Goal: Information Seeking & Learning: Find specific page/section

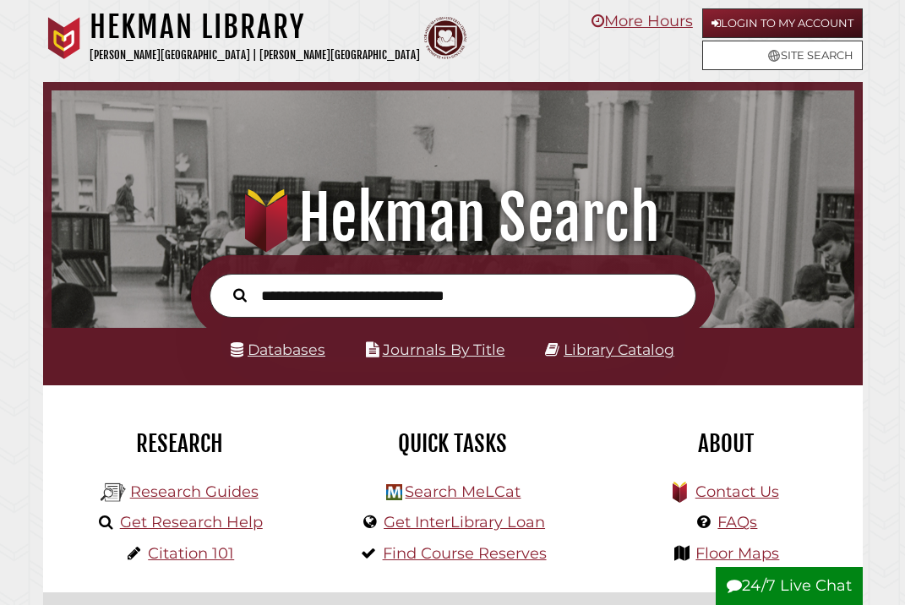
scroll to position [265, 794]
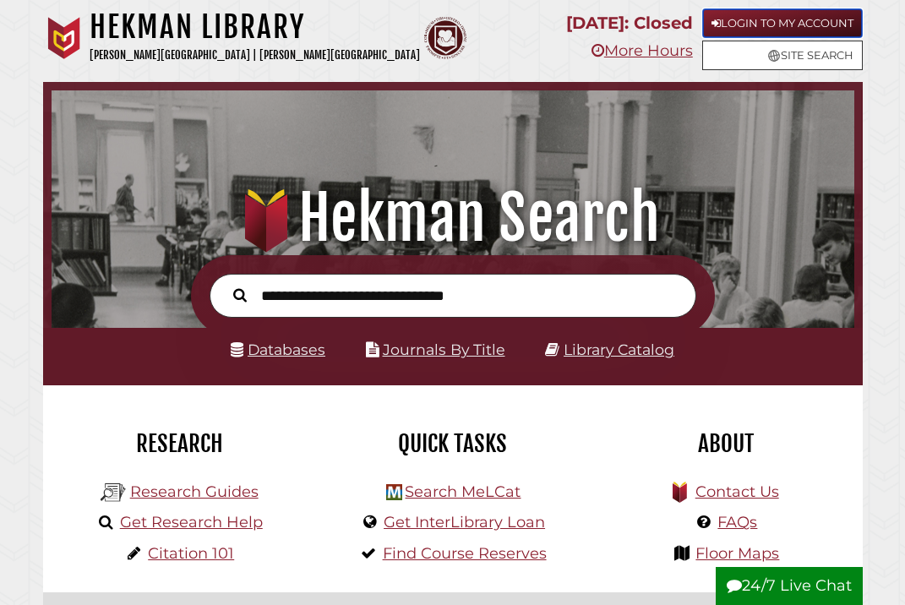
click at [741, 14] on link "Login to My Account" at bounding box center [782, 23] width 161 height 30
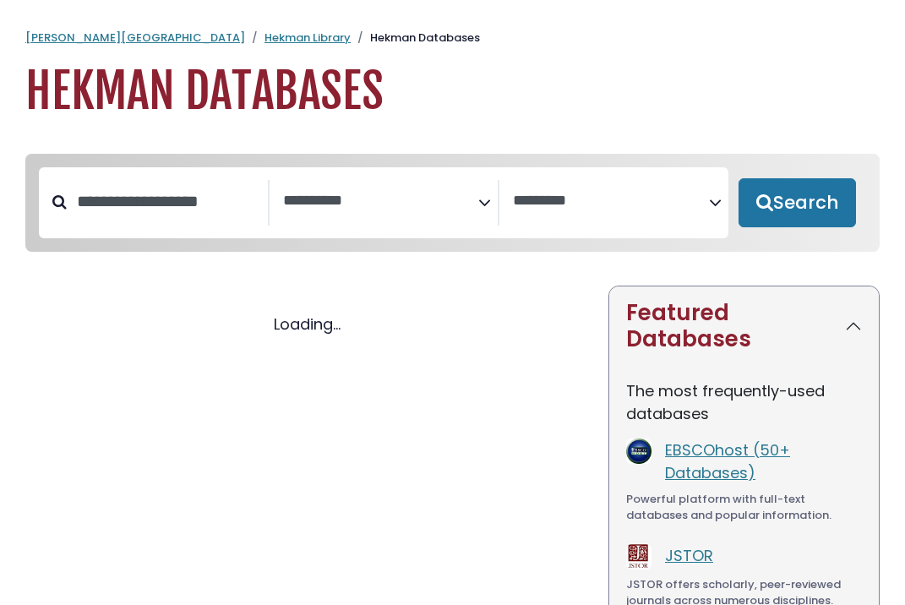
select select "Database Subject Filter"
select select "Database Vendors Filter"
select select "Database Subject Filter"
select select "Database Vendors Filter"
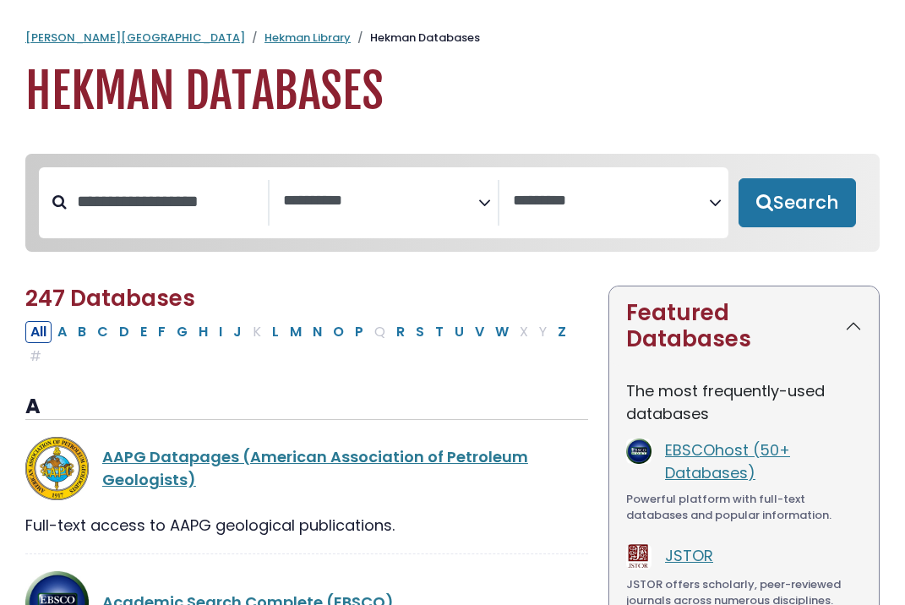
click at [486, 204] on icon "Search filters" at bounding box center [484, 200] width 13 height 25
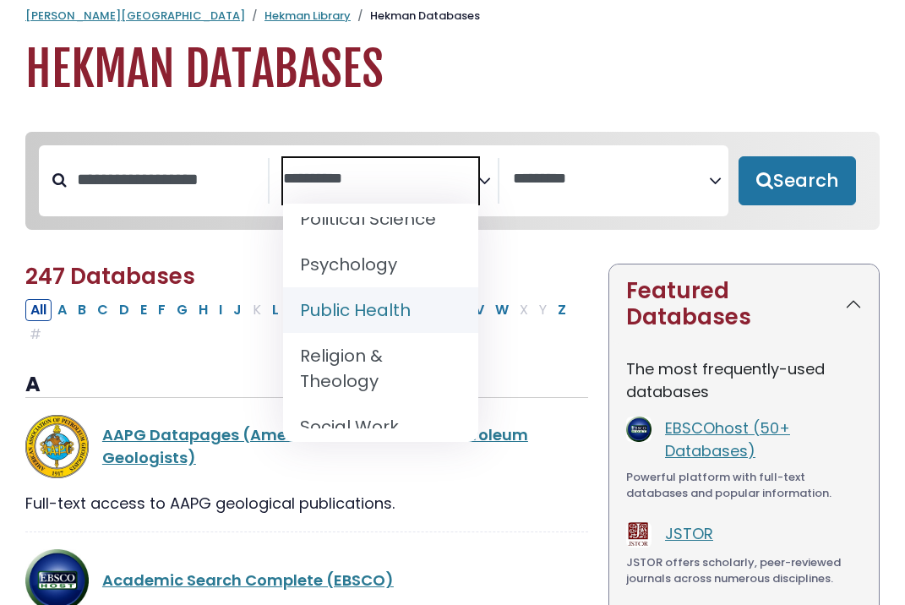
scroll to position [1651, 0]
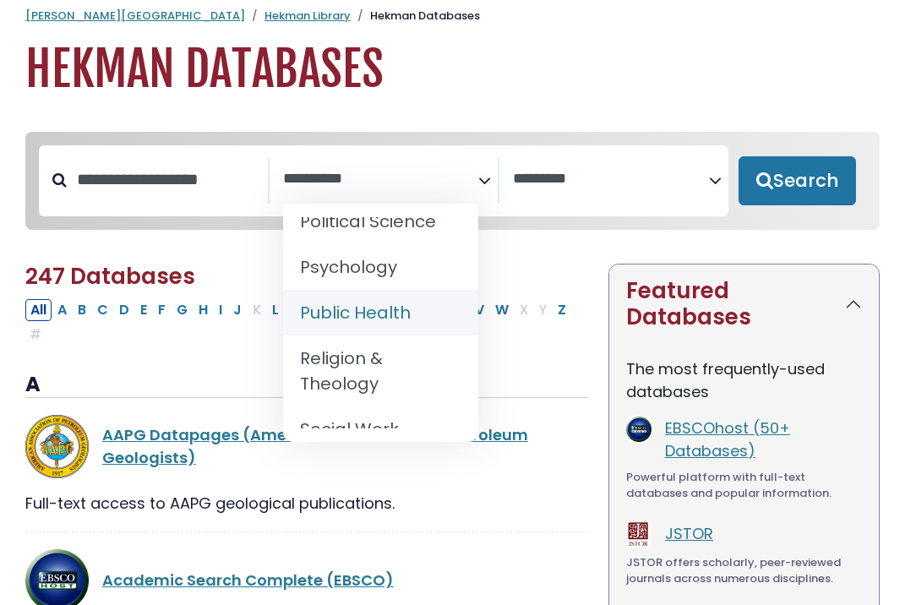
select select "*****"
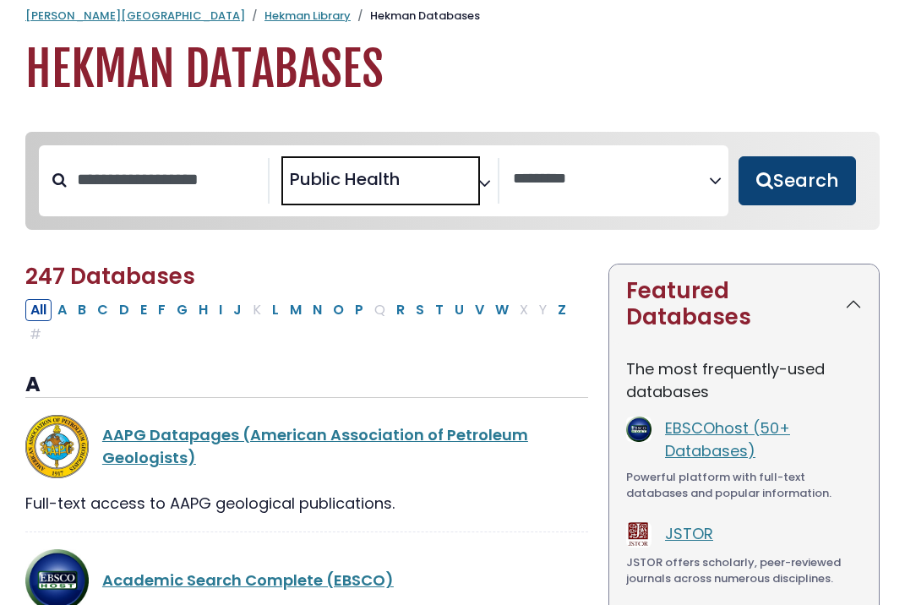
click at [820, 175] on button "Search" at bounding box center [796, 180] width 117 height 49
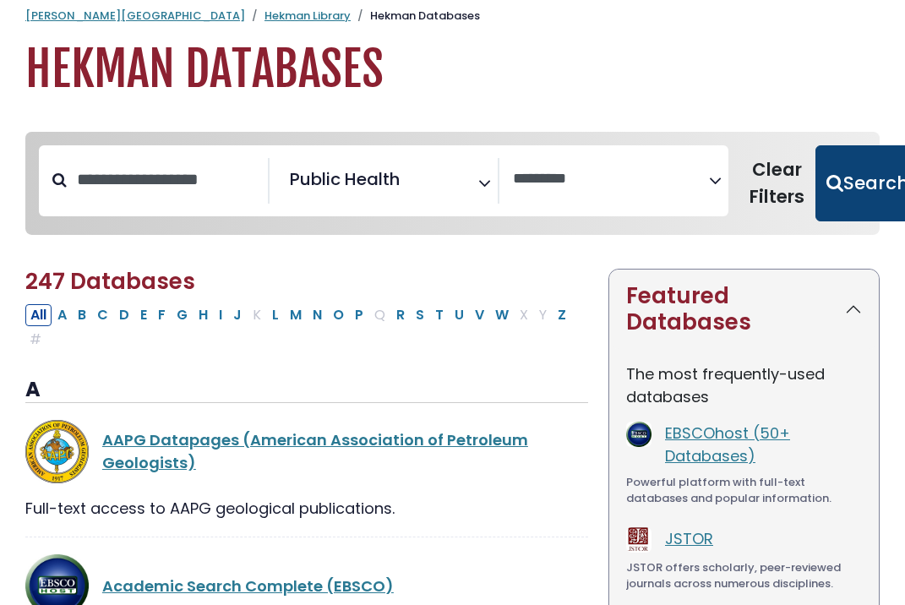
select select "Database Vendors Filter"
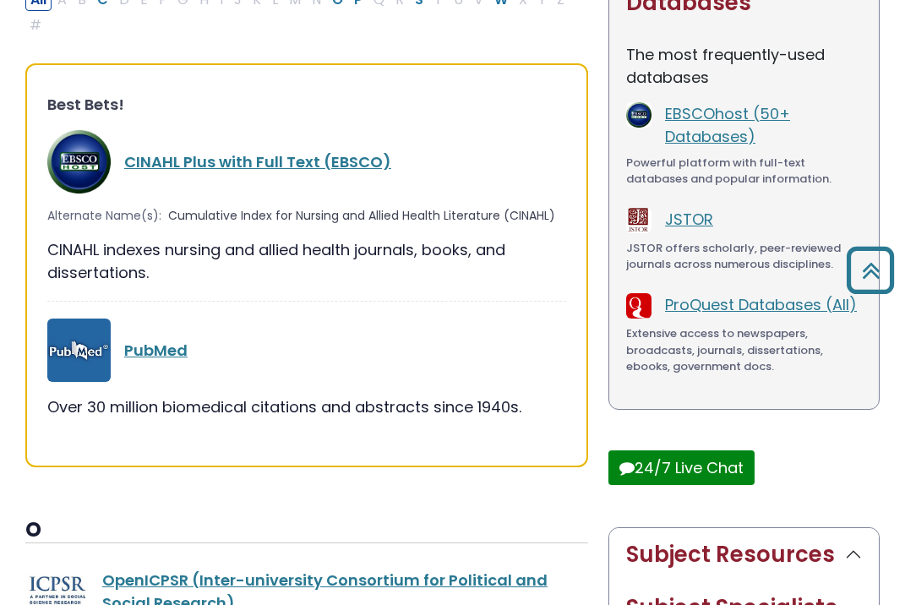
scroll to position [245, 0]
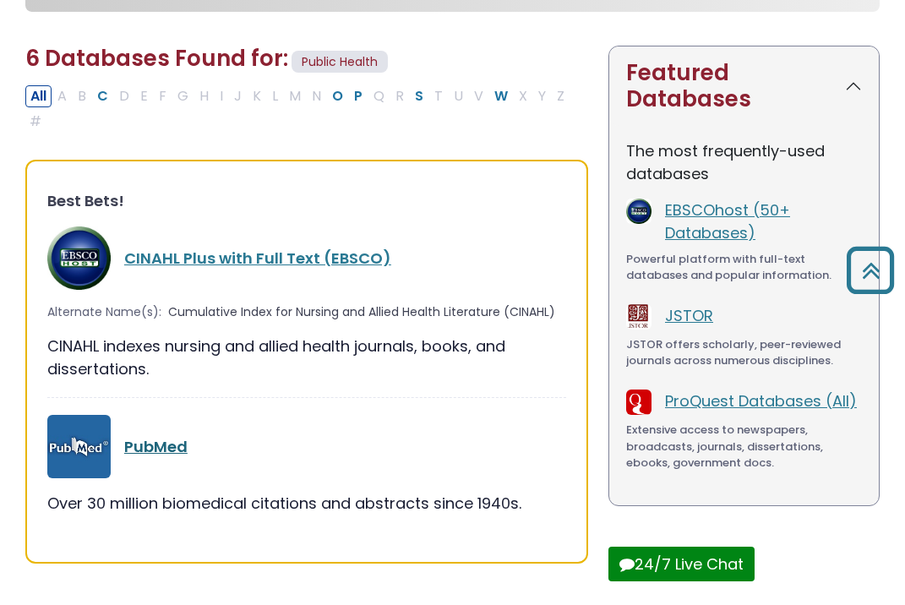
click at [161, 436] on link "PubMed" at bounding box center [155, 446] width 63 height 21
